Goal: Task Accomplishment & Management: Use online tool/utility

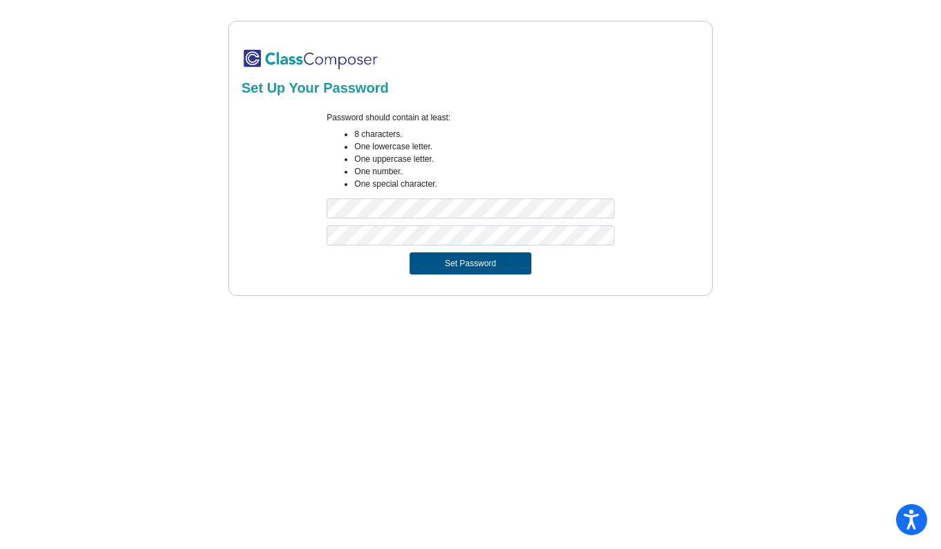
click at [466, 263] on button "Set Password" at bounding box center [470, 263] width 122 height 22
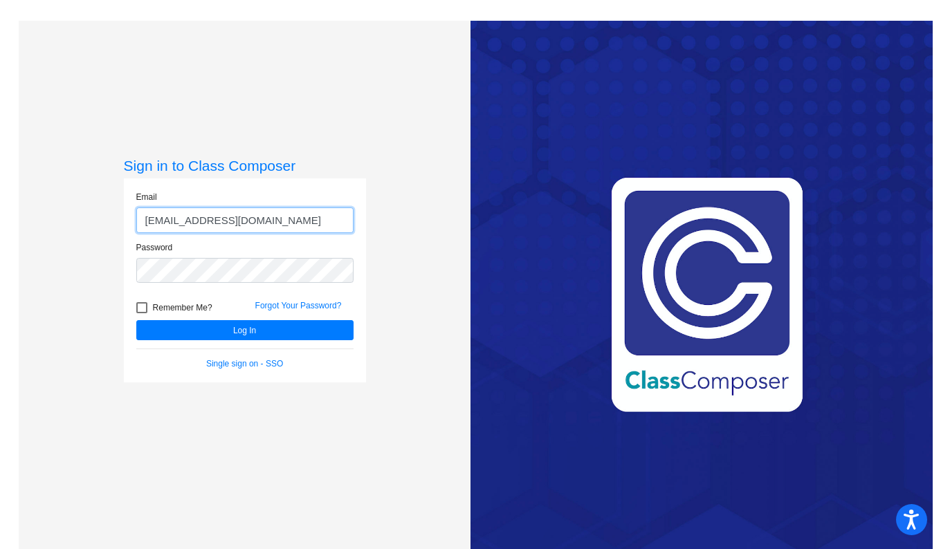
type input "[EMAIL_ADDRESS][DOMAIN_NAME]"
click at [140, 308] on div at bounding box center [141, 307] width 11 height 11
click at [141, 313] on input "Remember Me?" at bounding box center [141, 313] width 1 height 1
checkbox input "true"
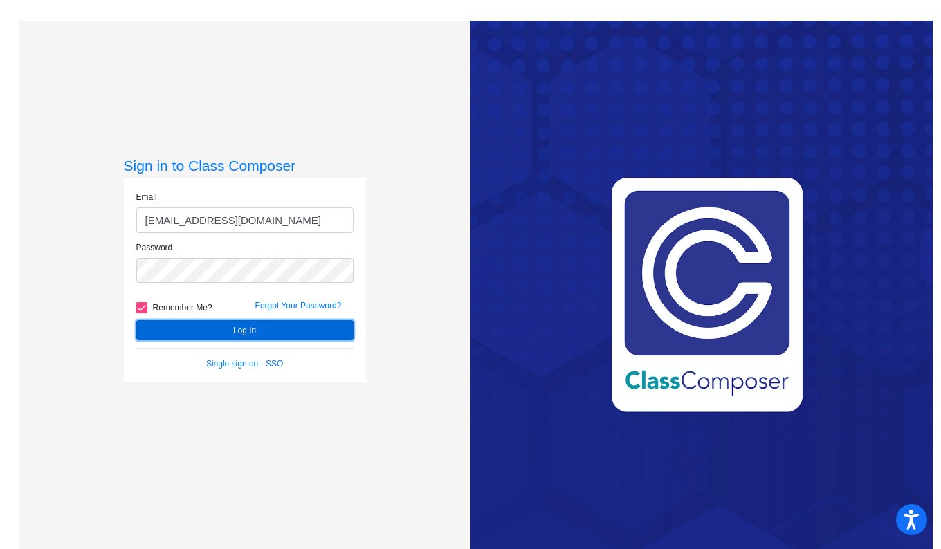
click at [235, 329] on button "Log In" at bounding box center [244, 330] width 217 height 20
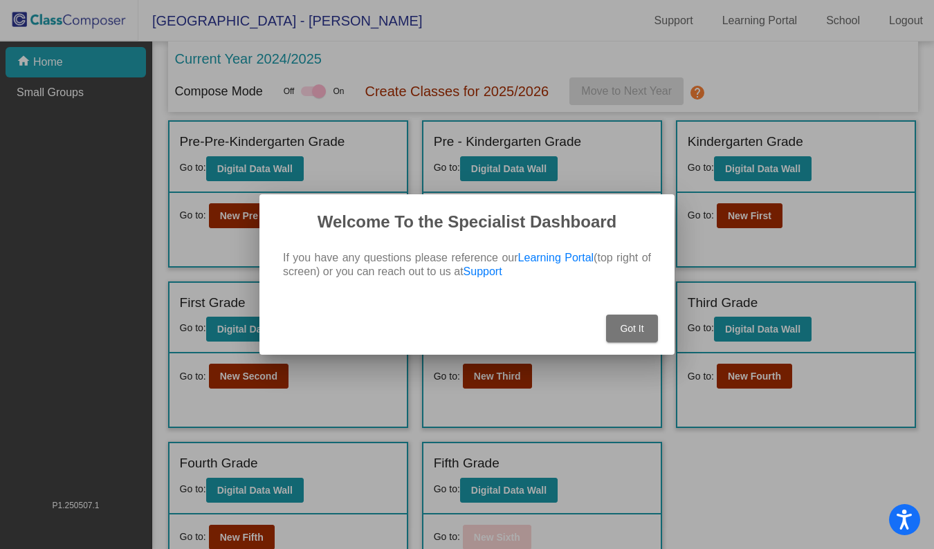
click at [634, 329] on span "Got It" at bounding box center [632, 328] width 24 height 11
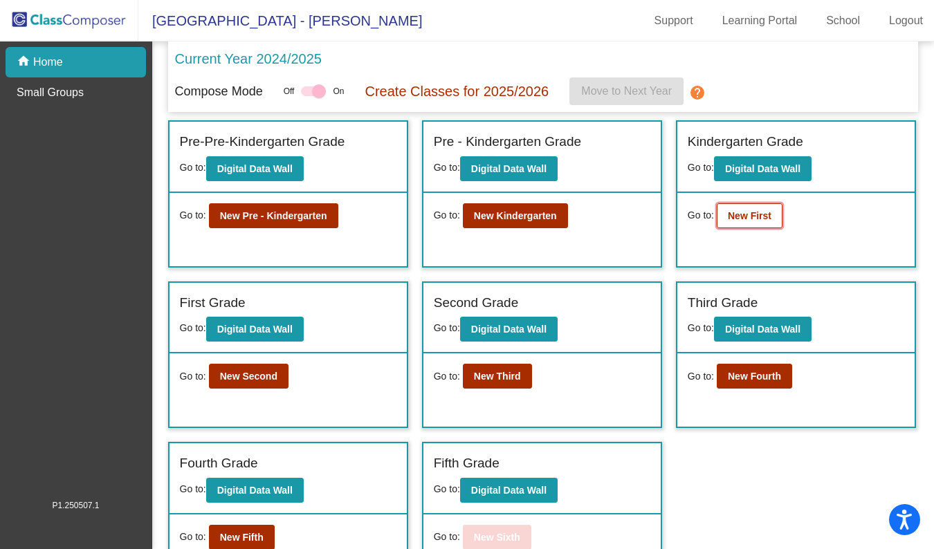
click at [762, 219] on b "New First" at bounding box center [750, 215] width 44 height 11
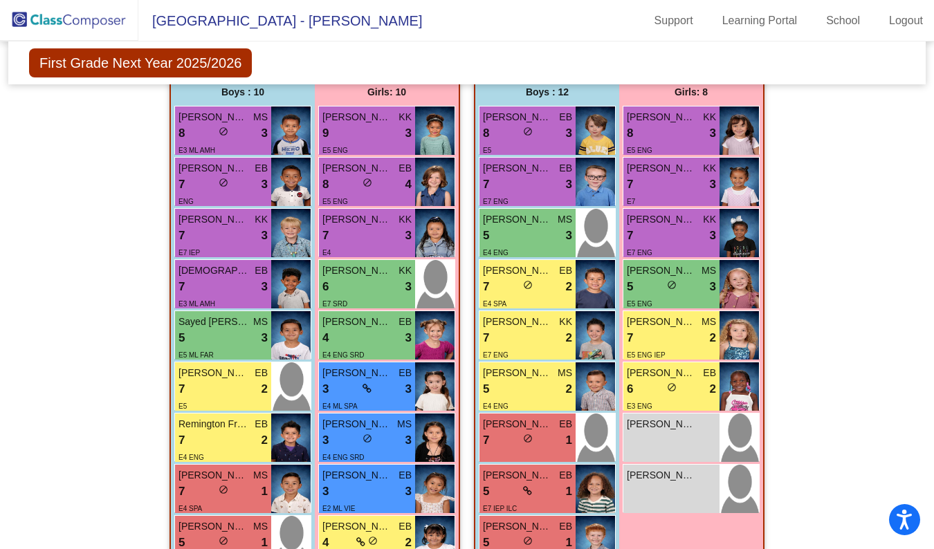
scroll to position [1015, 0]
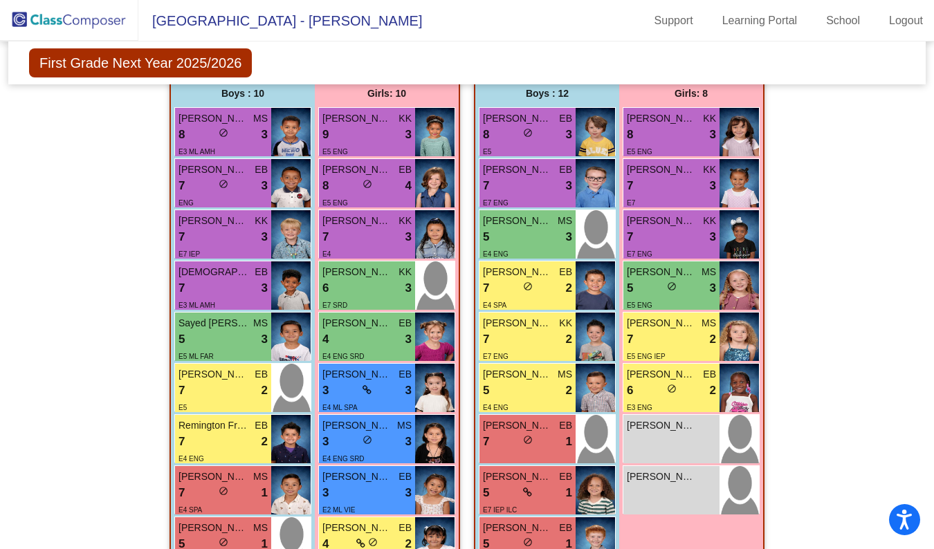
click at [822, 205] on div "Hallway - Hallway Class picture_as_pdf Add Student First Name Last Name Student…" at bounding box center [467, 44] width 896 height 1397
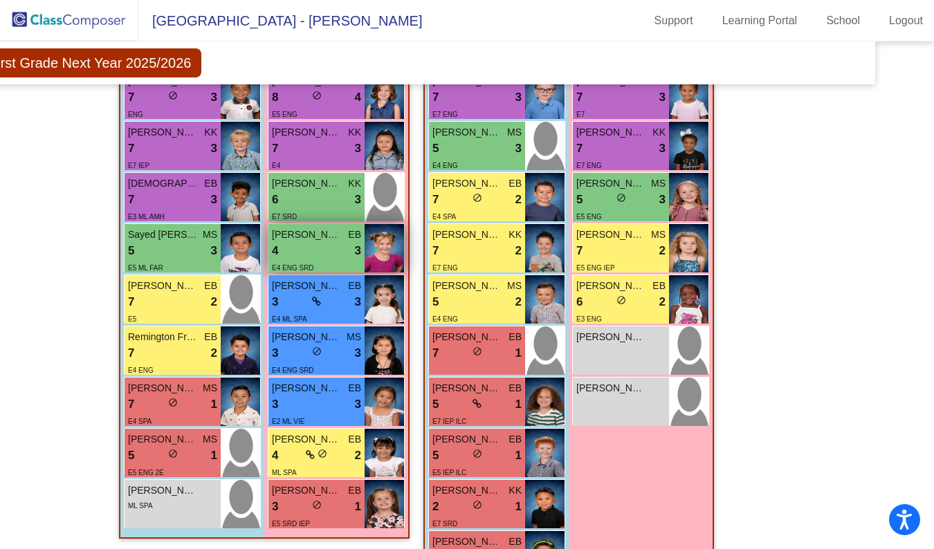
scroll to position [1106, 50]
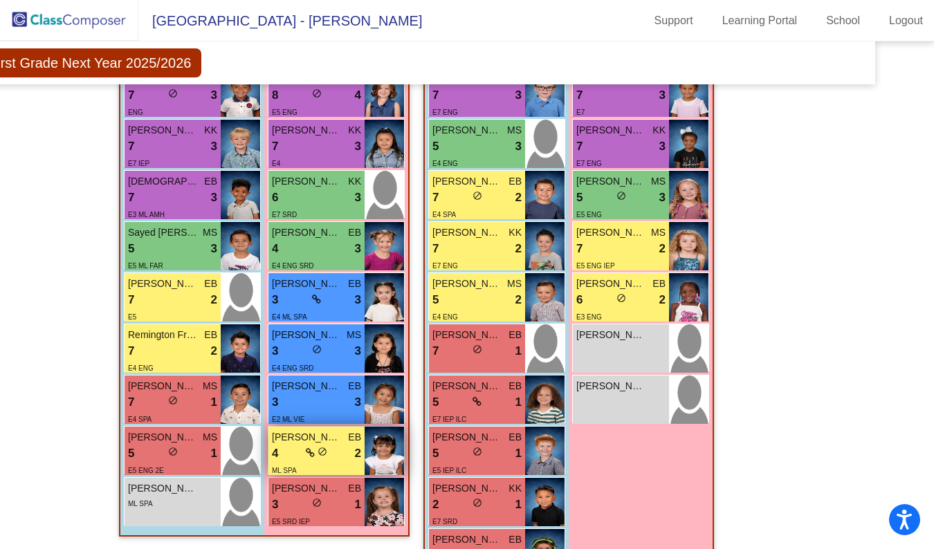
click at [302, 439] on span "[PERSON_NAME]" at bounding box center [306, 437] width 69 height 15
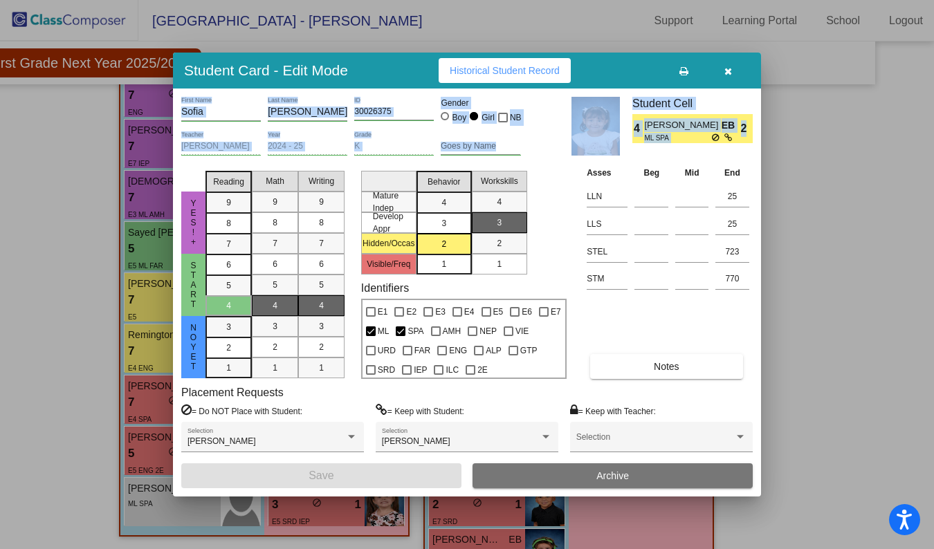
drag, startPoint x: 749, startPoint y: 128, endPoint x: 730, endPoint y: 70, distance: 61.2
click at [730, 70] on div "Student Card - Edit Mode Historical Student Record [PERSON_NAME] First Name [PE…" at bounding box center [467, 275] width 588 height 444
click at [730, 70] on icon "button" at bounding box center [728, 71] width 8 height 10
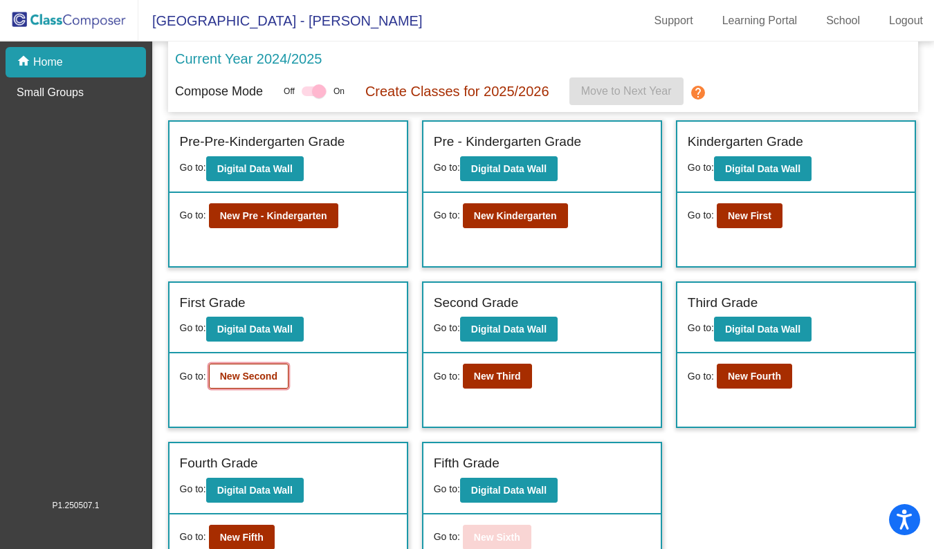
click at [254, 381] on b "New Second" at bounding box center [248, 376] width 57 height 11
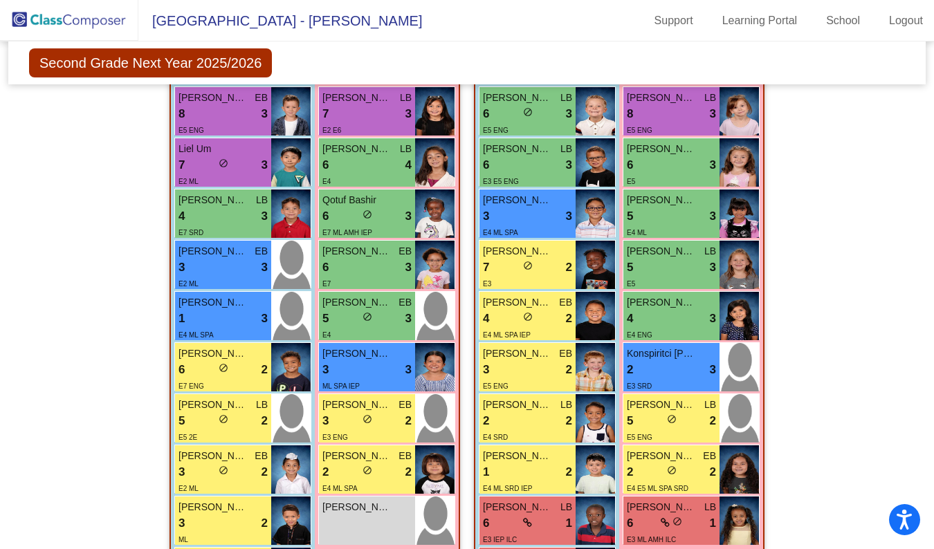
scroll to position [379, 0]
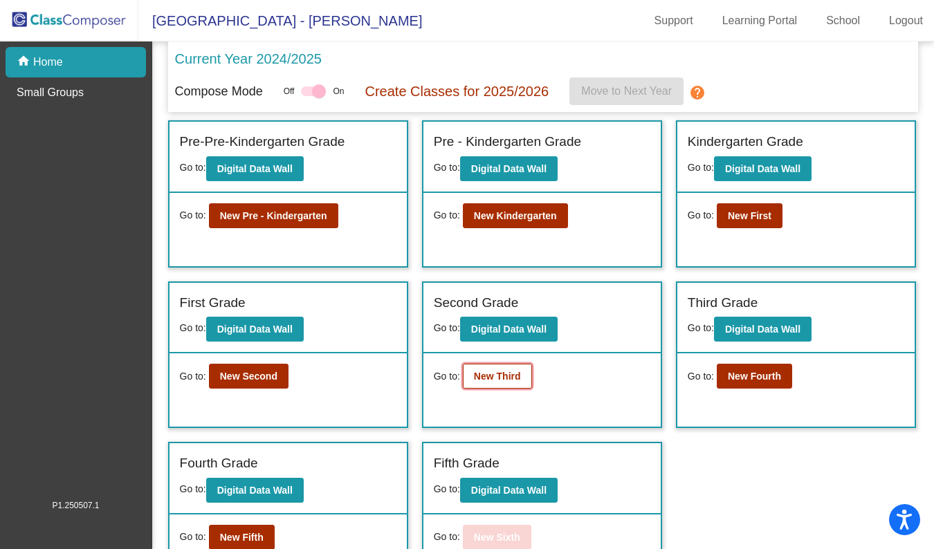
click at [490, 380] on b "New Third" at bounding box center [497, 376] width 47 height 11
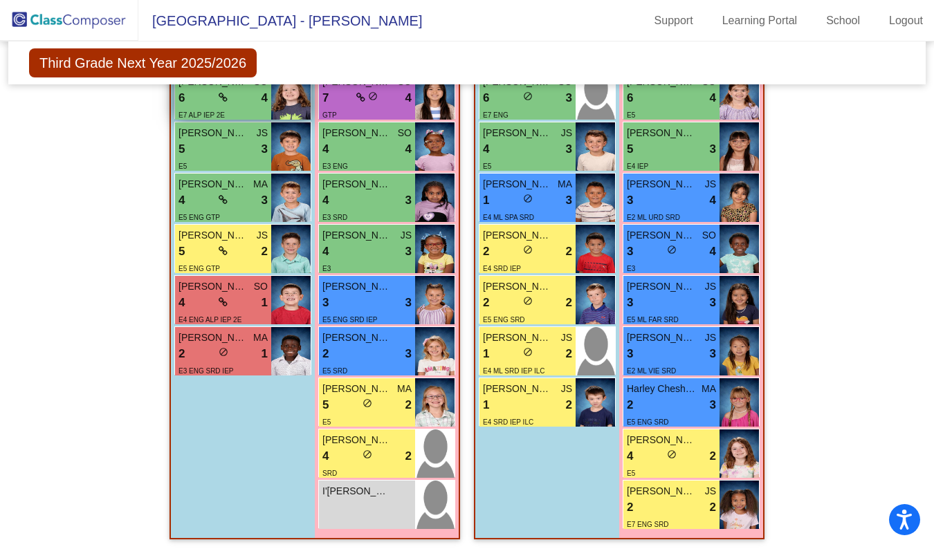
scroll to position [1163, 0]
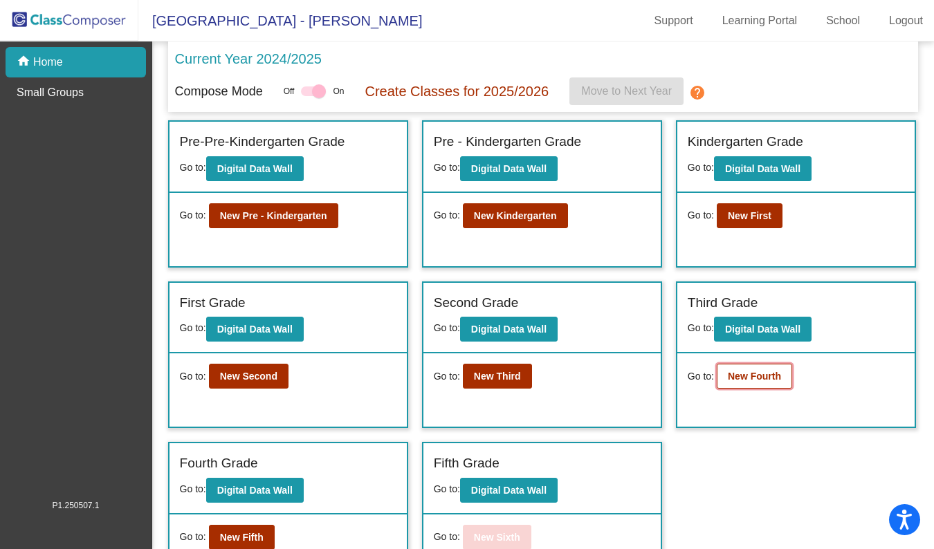
click at [755, 378] on b "New Fourth" at bounding box center [754, 376] width 53 height 11
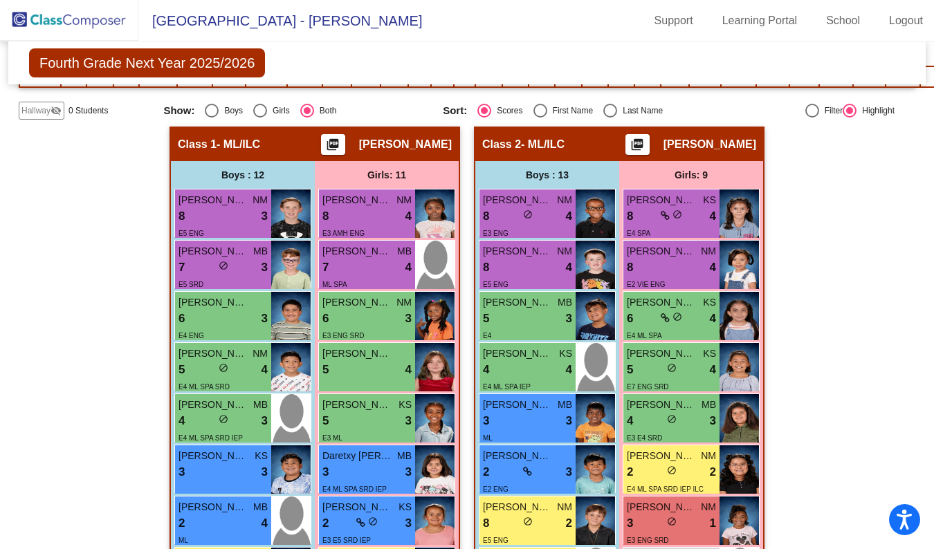
scroll to position [236, 0]
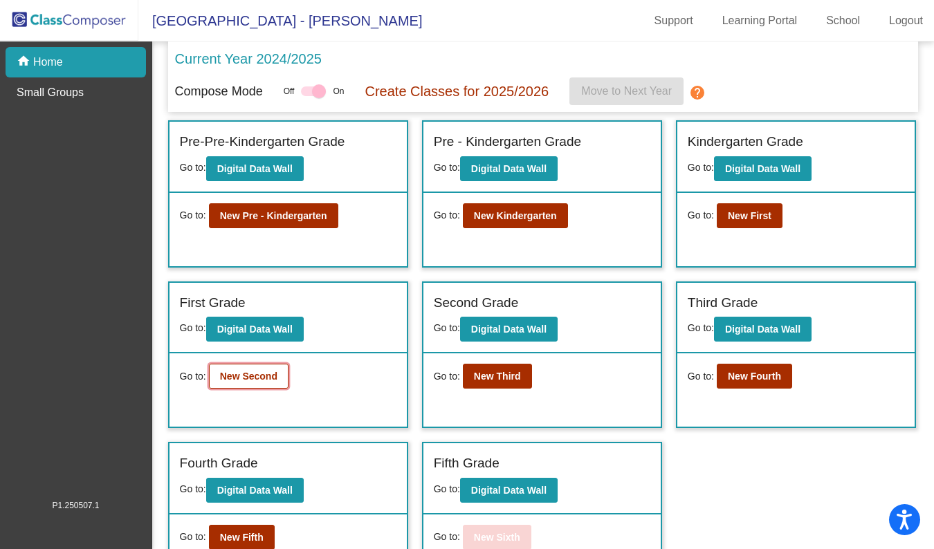
click at [263, 371] on b "New Second" at bounding box center [248, 376] width 57 height 11
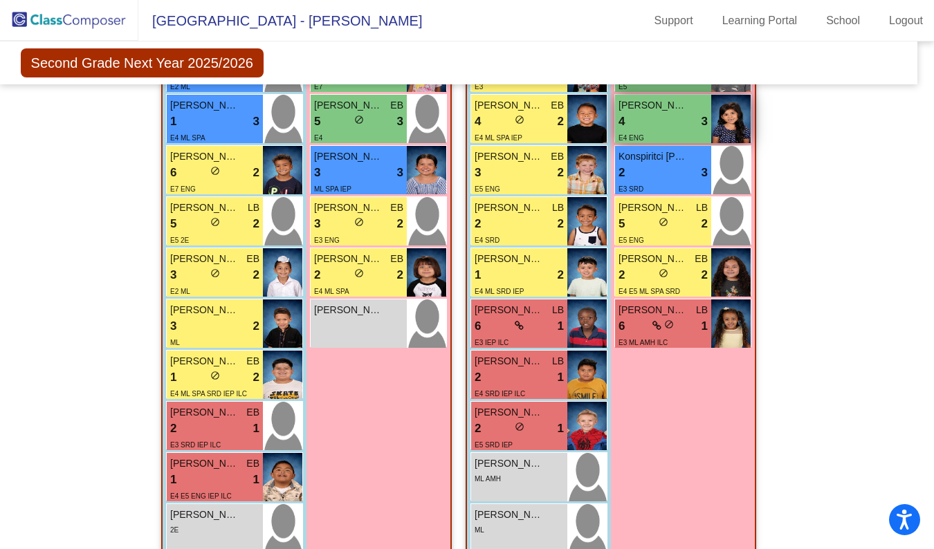
scroll to position [579, 8]
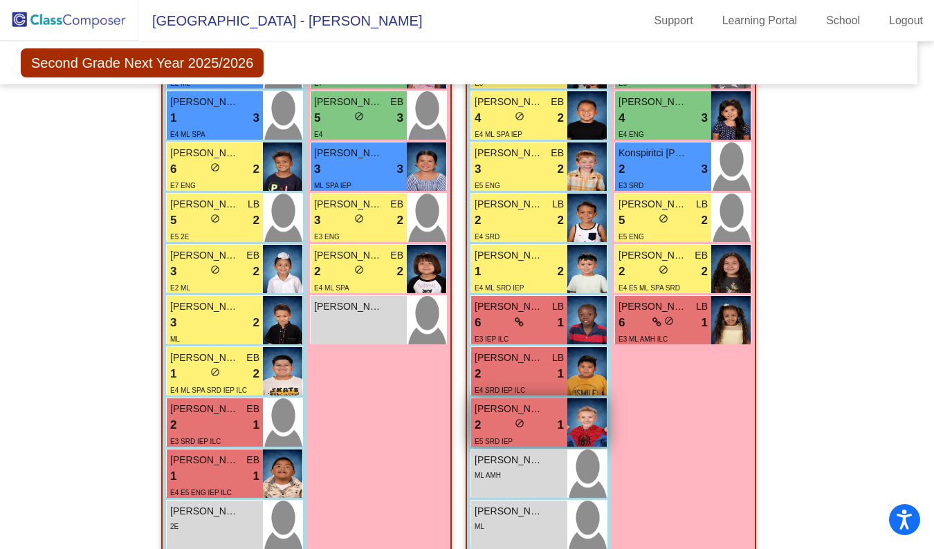
click at [491, 438] on span "E5 SRD IEP" at bounding box center [494, 442] width 38 height 8
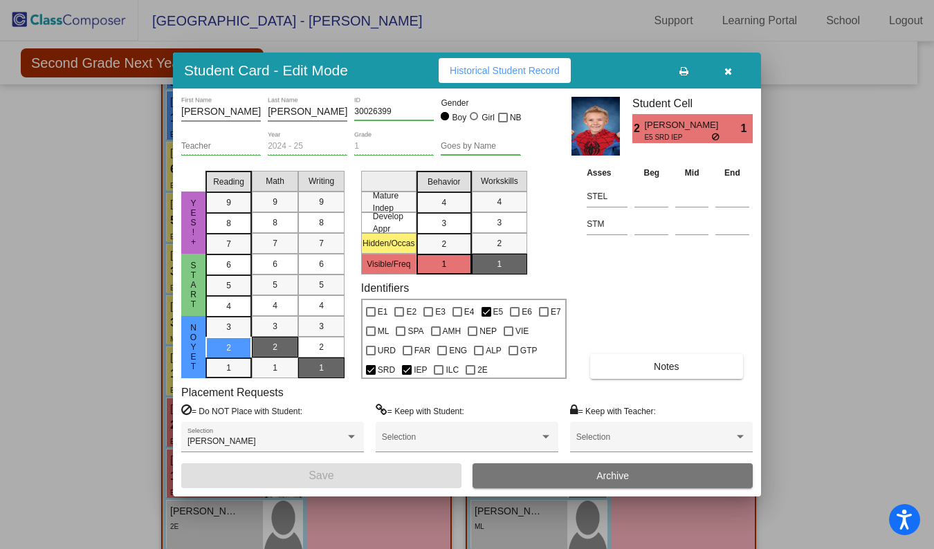
scroll to position [0, 0]
click at [726, 69] on icon "button" at bounding box center [728, 71] width 8 height 10
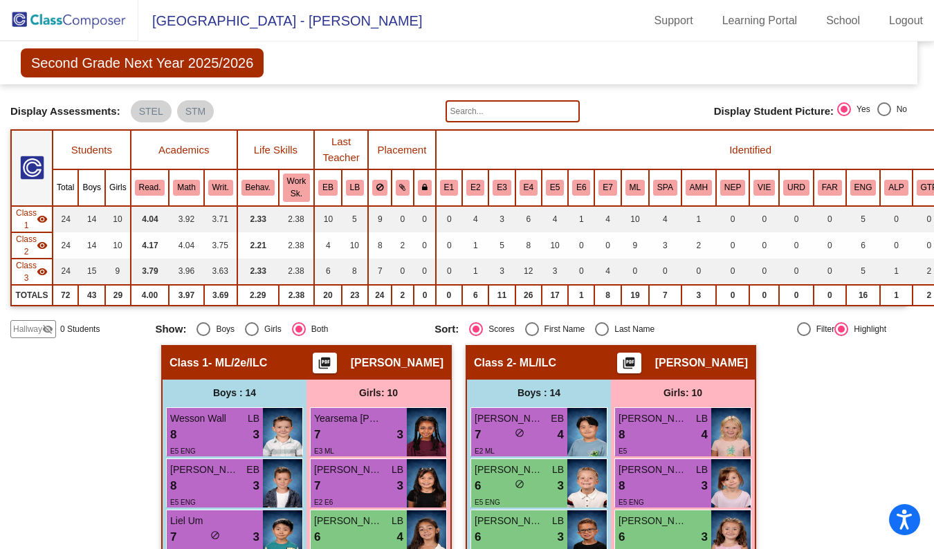
scroll to position [0, 8]
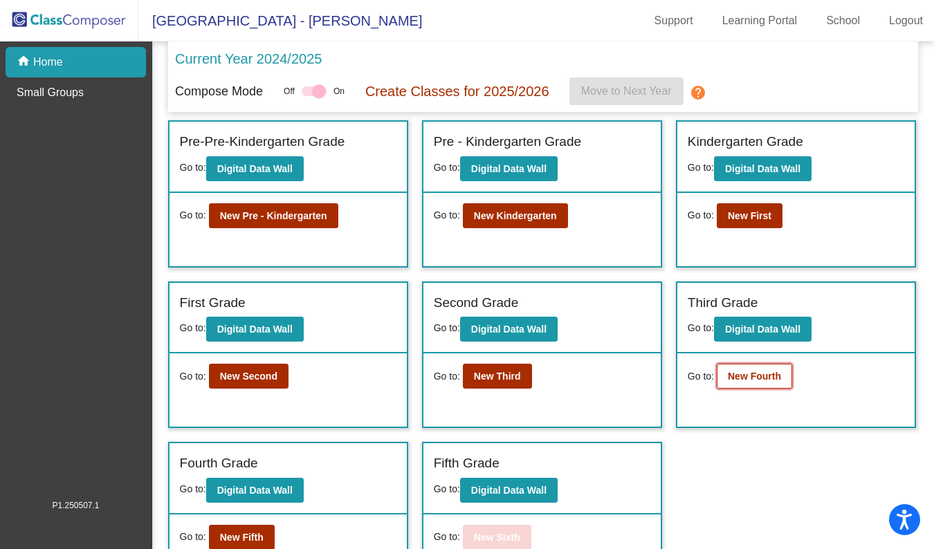
click at [739, 380] on b "New Fourth" at bounding box center [754, 376] width 53 height 11
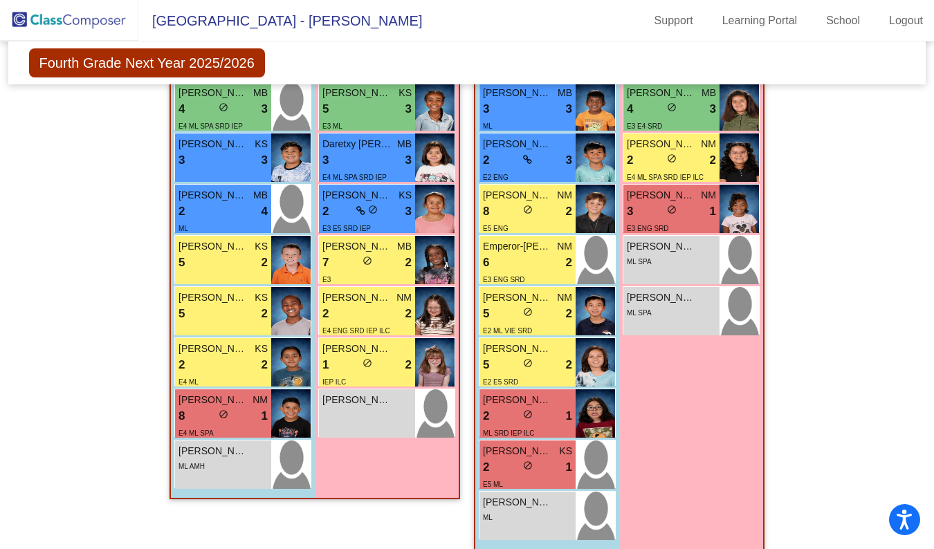
scroll to position [549, 0]
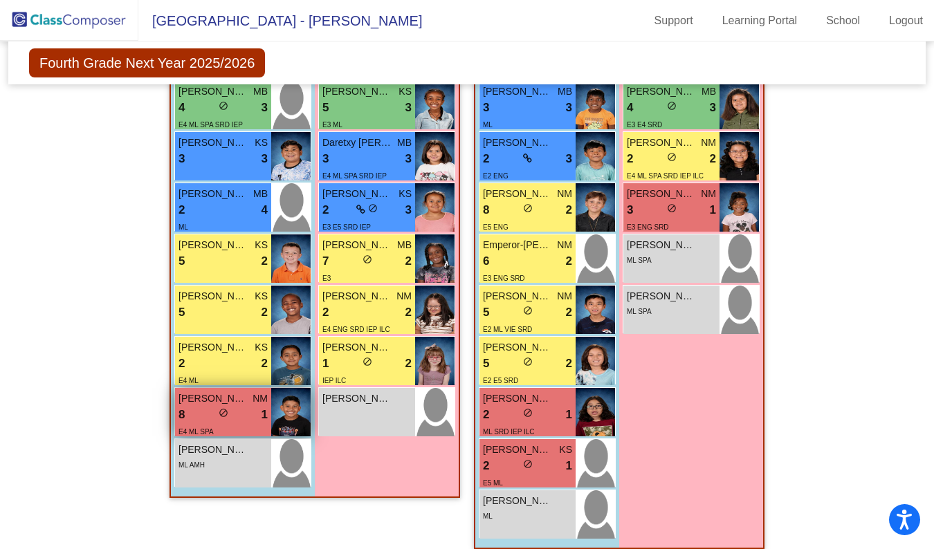
click at [201, 424] on div "E4 ML SPA" at bounding box center [195, 431] width 35 height 15
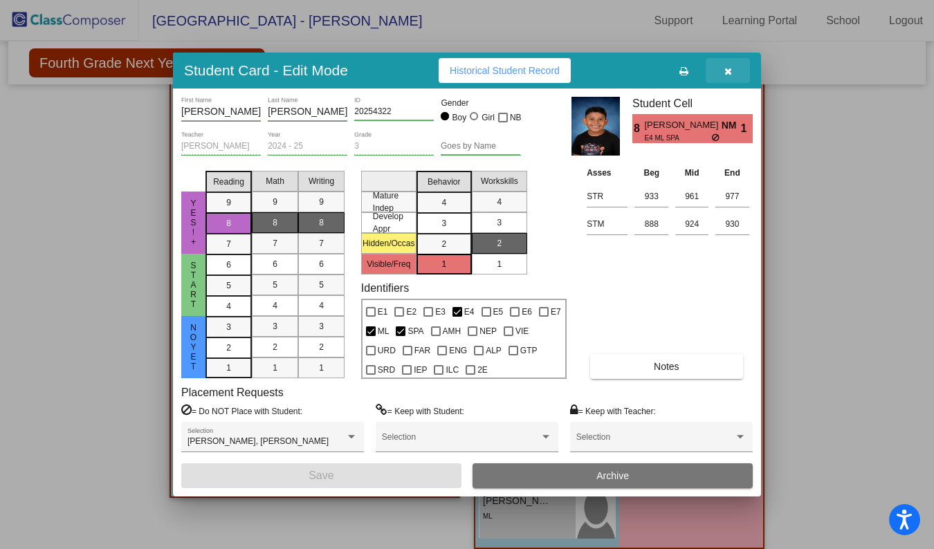
click at [727, 69] on icon "button" at bounding box center [728, 71] width 8 height 10
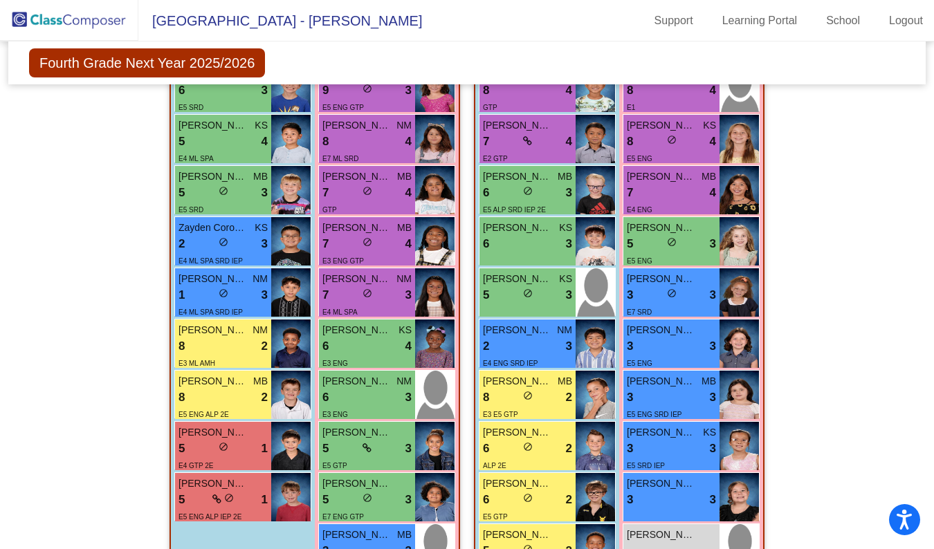
scroll to position [1112, 0]
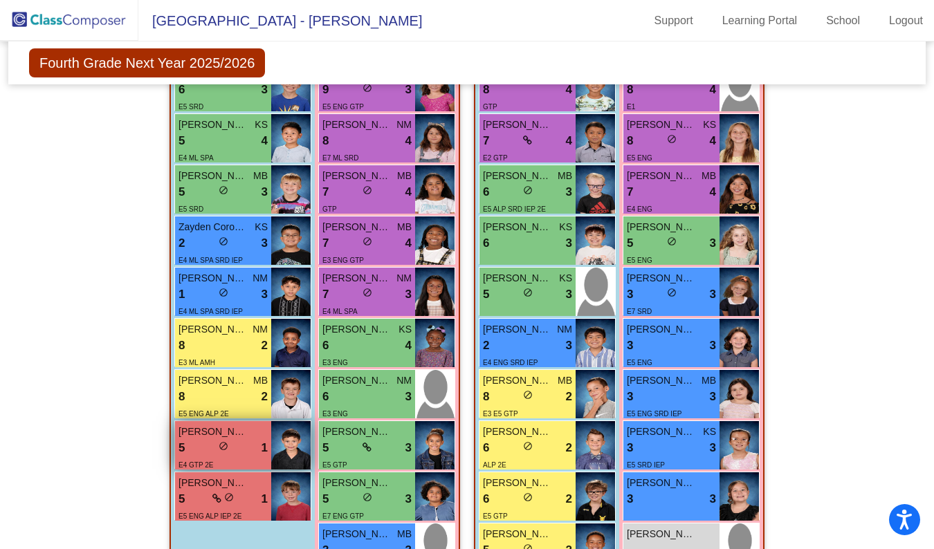
click at [197, 450] on div "5 lock do_not_disturb_alt 1" at bounding box center [222, 448] width 89 height 18
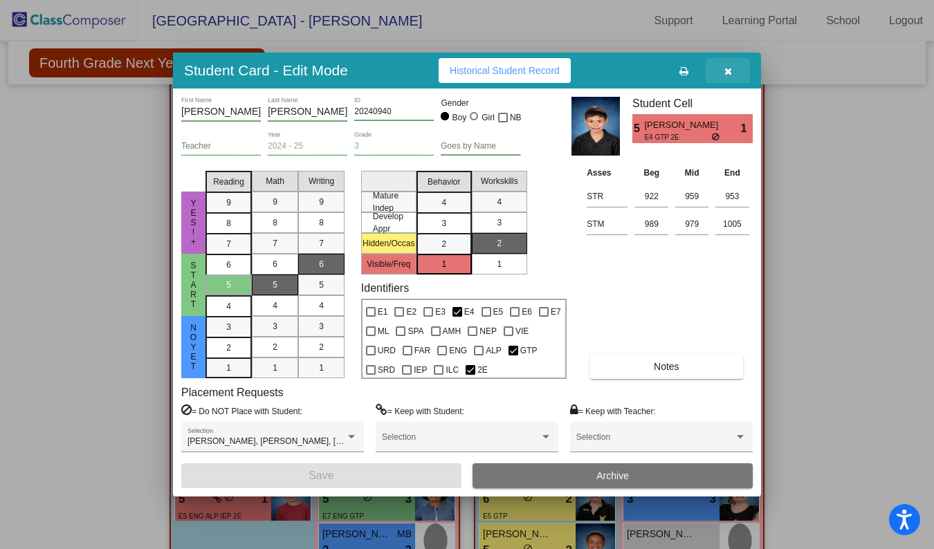
click at [730, 65] on span "button" at bounding box center [728, 70] width 8 height 11
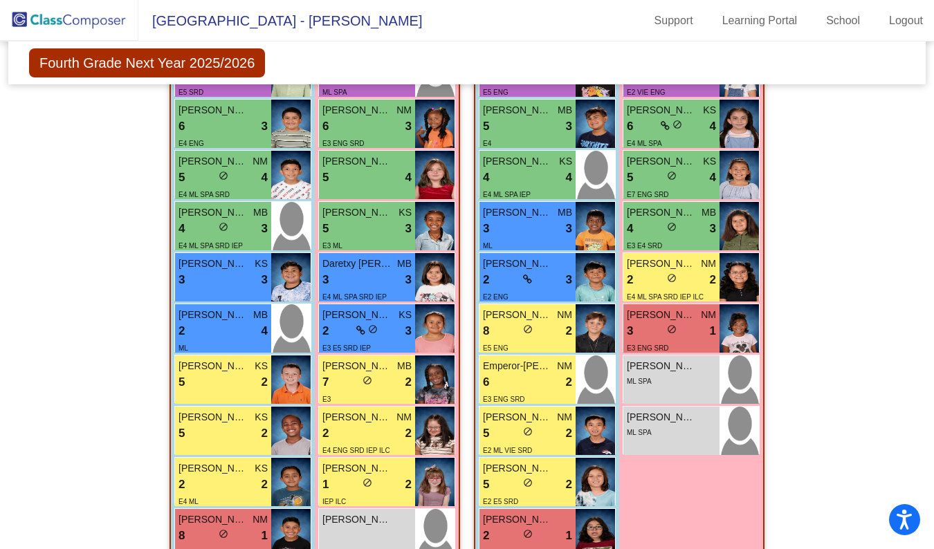
scroll to position [428, 0]
